Goal: Navigation & Orientation: Locate item on page

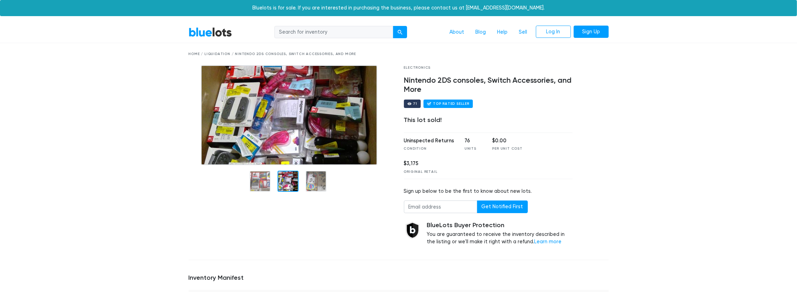
click at [292, 187] on div at bounding box center [288, 180] width 21 height 21
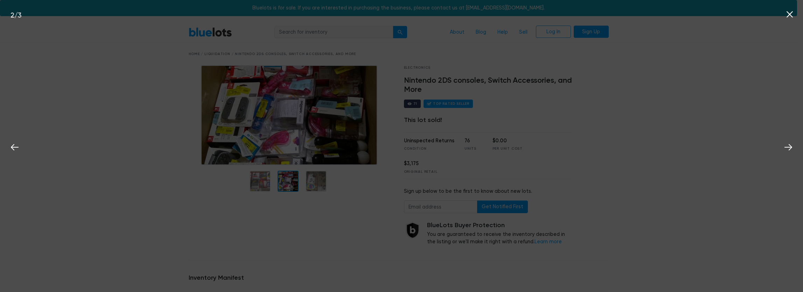
click at [313, 174] on div "2 / 3" at bounding box center [401, 146] width 803 height 292
click at [319, 180] on div "2 / 3" at bounding box center [401, 146] width 803 height 292
click at [486, 94] on div "2 / 3" at bounding box center [401, 146] width 803 height 292
click at [487, 94] on div "2 / 3" at bounding box center [401, 146] width 803 height 292
click at [506, 67] on div "2 / 3" at bounding box center [401, 146] width 803 height 292
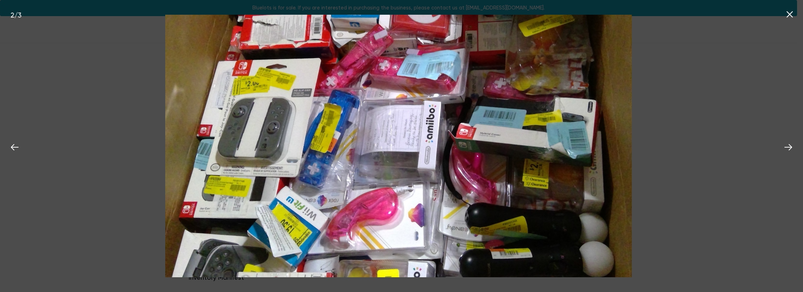
click at [741, 100] on div "2 / 3" at bounding box center [401, 146] width 803 height 292
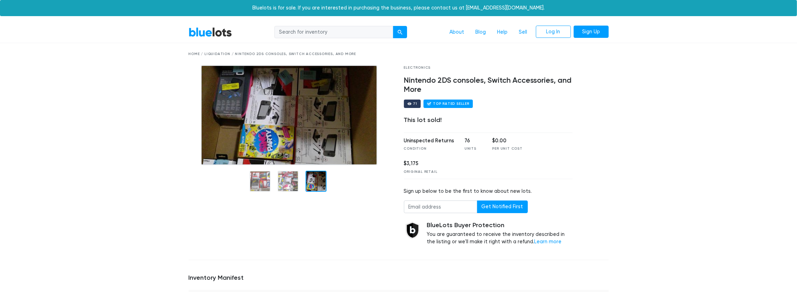
click at [321, 178] on div at bounding box center [316, 180] width 21 height 21
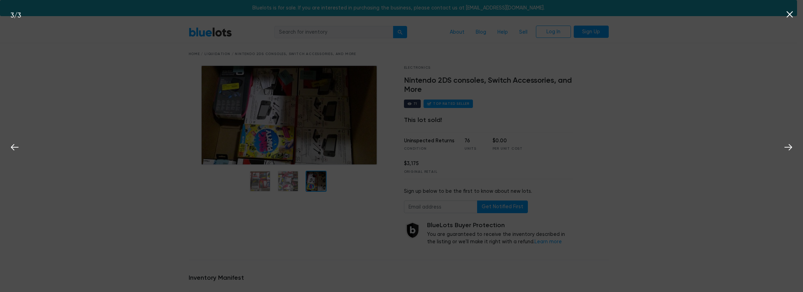
click at [0, 0] on img at bounding box center [0, 0] width 0 height 0
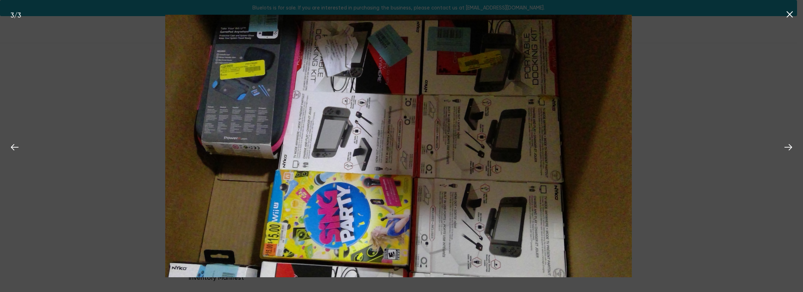
click at [698, 83] on div "3 / 3" at bounding box center [401, 146] width 803 height 292
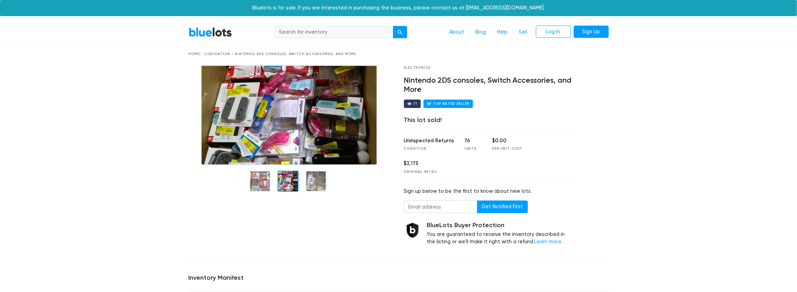
click at [259, 184] on div at bounding box center [260, 180] width 21 height 21
